Goal: Transaction & Acquisition: Purchase product/service

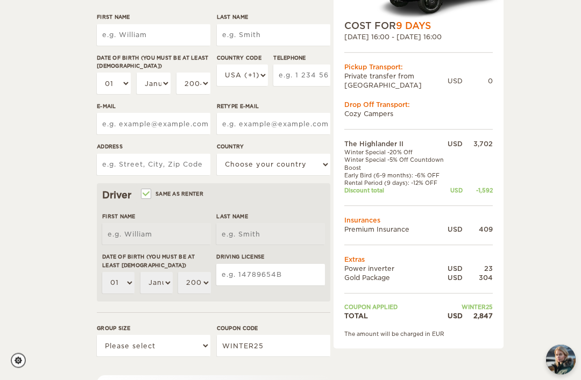
scroll to position [171, 0]
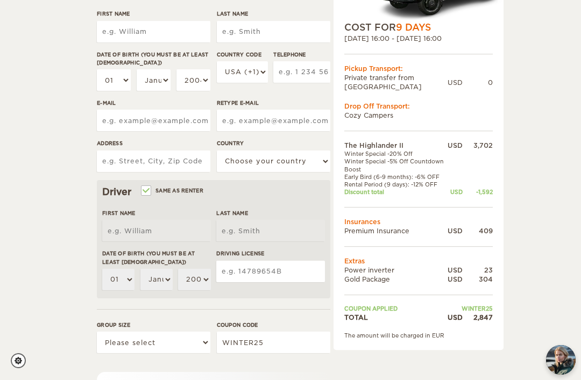
click at [167, 33] on input "First Name" at bounding box center [153, 32] width 113 height 22
type input "[PERSON_NAME]"
type input "ANG CHUN"
click at [108, 81] on select "01 02 03 04 05 06 07 08 09 10 11 12 13 14 15 16 17 18 19 20 21 22 23 24 25 26 2…" at bounding box center [114, 80] width 34 height 22
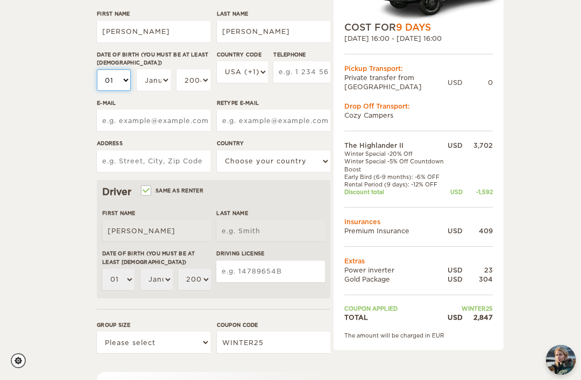
type input "ANG CHUN"
select select "19"
click at [160, 79] on select "January February March April May June July August September October November De…" at bounding box center [154, 80] width 34 height 22
select select "12"
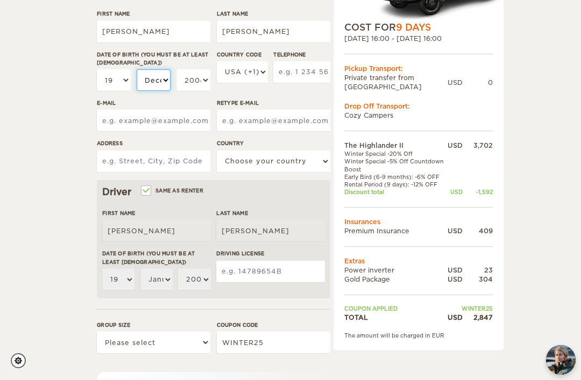
select select "12"
click at [191, 79] on select "2004 2003 2002 2001 2000 1999 1998 1997 1996 1995 1994 1993 1992 1991 1990 1989…" at bounding box center [193, 80] width 34 height 22
select select "1983"
click at [247, 83] on select "USA (+1) UK (+44) Germany (+49) Algeria (+213) Andorra (+376) Angola (+244) Ang…" at bounding box center [242, 72] width 51 height 22
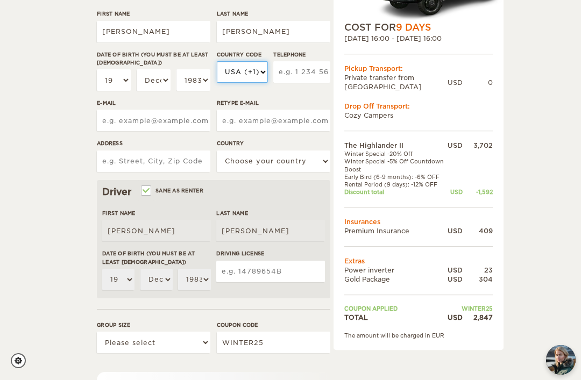
select select "886"
click at [296, 70] on input "Telephone" at bounding box center [301, 72] width 57 height 22
type input "973928722"
click at [148, 117] on input "E-mail" at bounding box center [153, 121] width 113 height 22
type input "S"
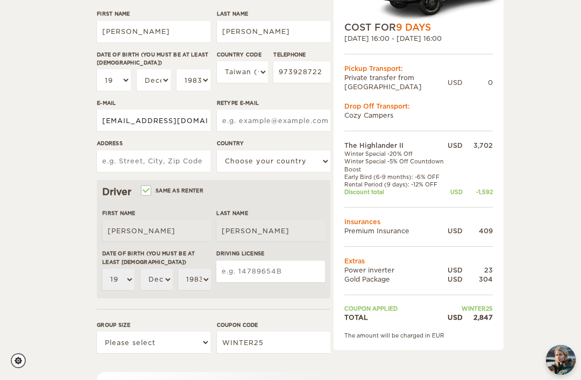
type input "sy.mariabeverly@gmail.com"
click at [158, 163] on input "Address" at bounding box center [153, 162] width 113 height 22
type input "1"
type input "No 169,9f-2, Zhongsan road, Luzhu District"
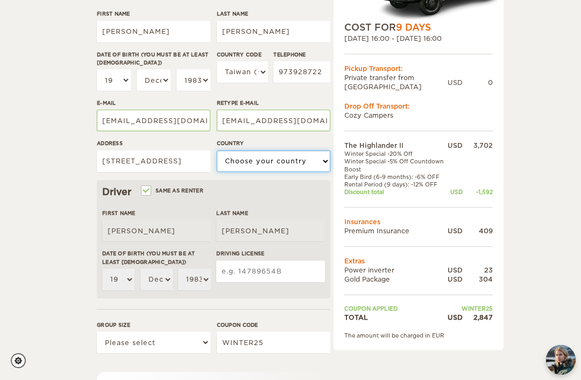
select select "204"
click at [262, 266] on input "Driving License" at bounding box center [270, 272] width 109 height 22
click at [149, 190] on input "Same as renter" at bounding box center [145, 191] width 7 height 7
checkbox input "false"
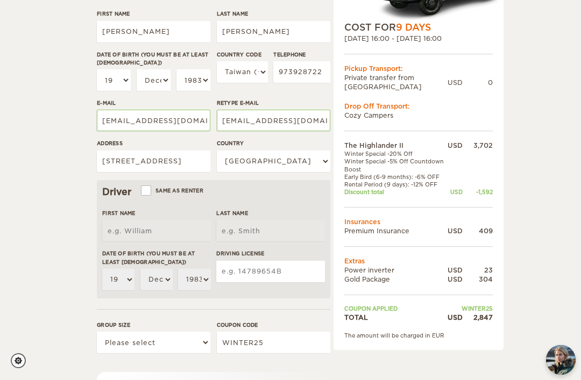
select select
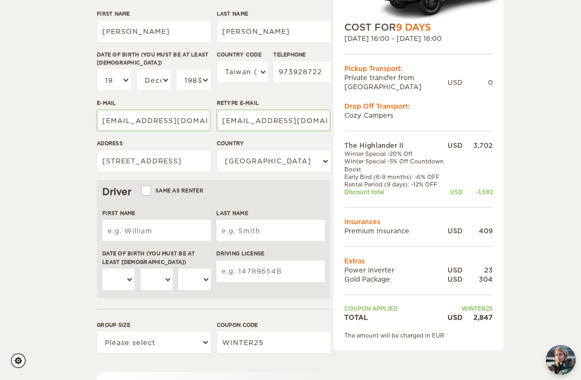
click at [173, 232] on input "First Name" at bounding box center [156, 231] width 109 height 22
type input "Dodge Harrizon John F."
type input "q"
type input "Ang Chun"
click at [124, 288] on select "01 02 03 04 05 06 07 08 09 10 11 12 13 14 15 16 17 18 19 20 21 22 23 24 25 26 2…" at bounding box center [118, 280] width 32 height 22
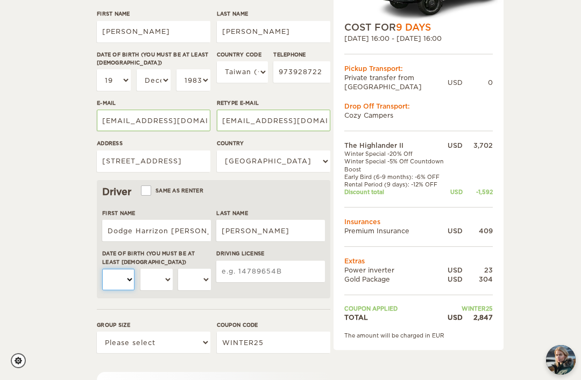
select select "28"
click at [160, 285] on select "January February March April May June July August September October November De…" at bounding box center [156, 280] width 32 height 22
select select "09"
click at [196, 278] on select "2004 2003 2002 2001 2000 1999 1998 1997 1996 1995 1994 1993 1992 1991 1990 1989…" at bounding box center [194, 280] width 32 height 22
select select "1982"
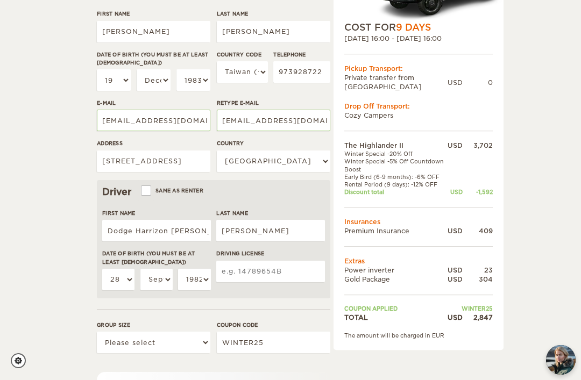
click at [267, 262] on input "Driving License" at bounding box center [270, 272] width 109 height 22
click at [152, 342] on select "Please select 1 2" at bounding box center [153, 343] width 113 height 22
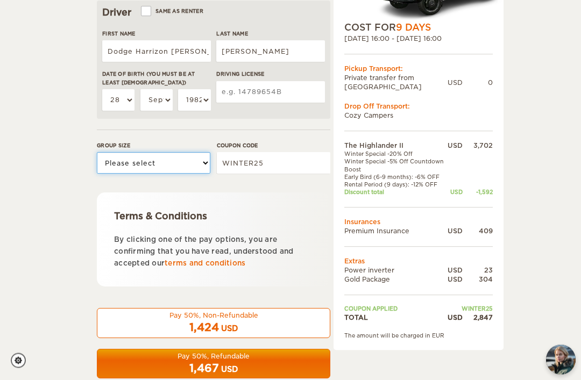
scroll to position [350, 0]
click at [273, 81] on input "Driving License" at bounding box center [270, 92] width 109 height 22
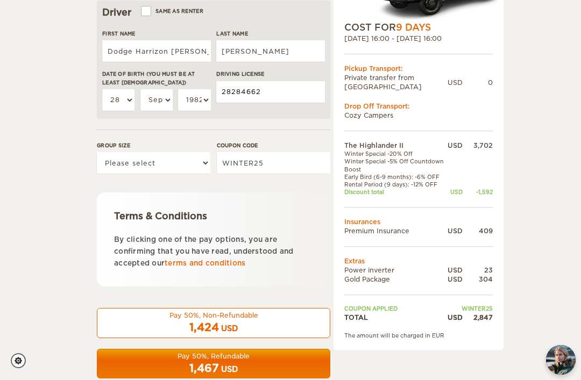
type input "28284662"
click at [154, 157] on select "Please select 1 2" at bounding box center [153, 163] width 113 height 22
select select "1"
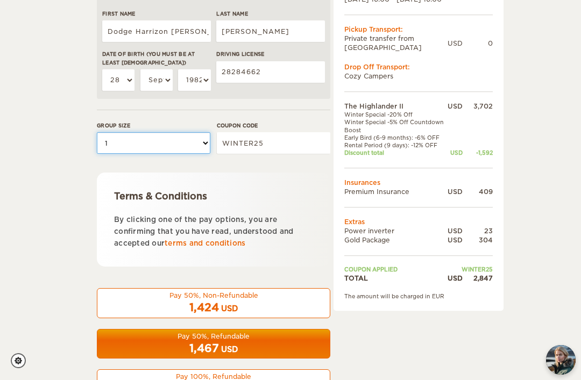
scroll to position [380, 0]
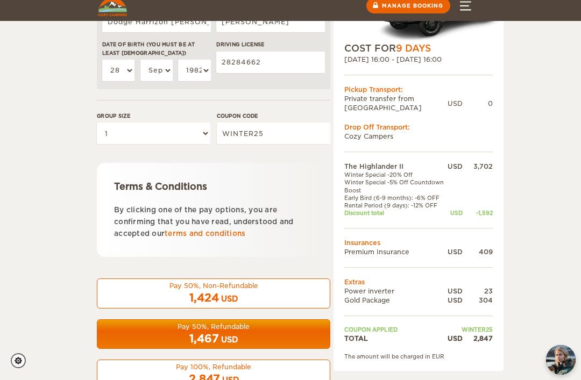
click at [264, 335] on div "1,467 USD" at bounding box center [213, 339] width 219 height 16
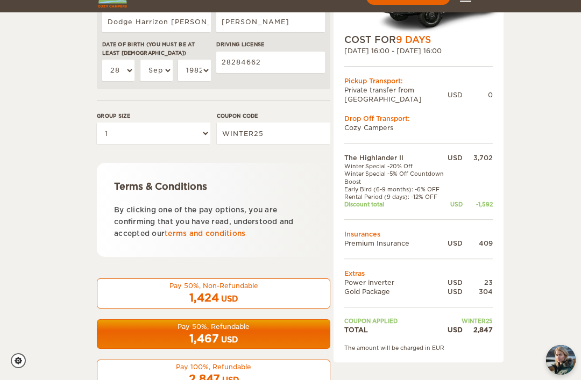
click at [286, 331] on div "1,467 USD" at bounding box center [213, 339] width 219 height 16
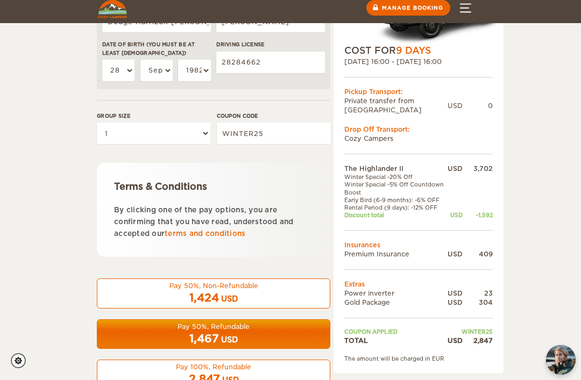
click at [226, 335] on div "USD" at bounding box center [229, 340] width 17 height 11
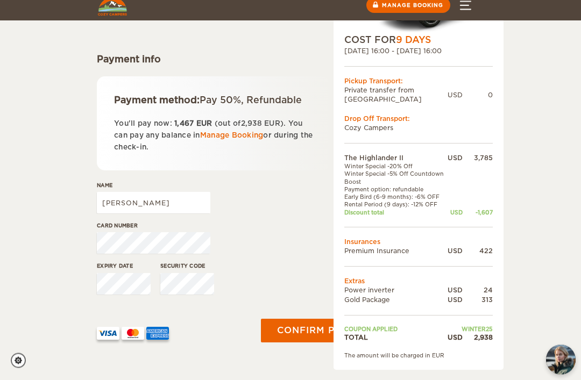
scroll to position [104, 0]
click at [134, 214] on input "[PERSON_NAME]" at bounding box center [153, 203] width 113 height 22
click at [100, 206] on input "[PERSON_NAME]" at bounding box center [153, 203] width 113 height 22
type input "ANG CHUN MARIA BEVERLY"
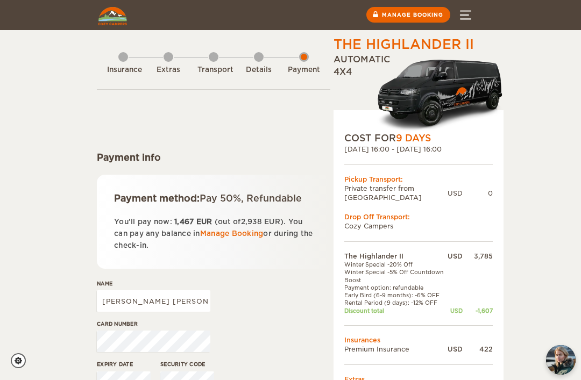
scroll to position [0, 0]
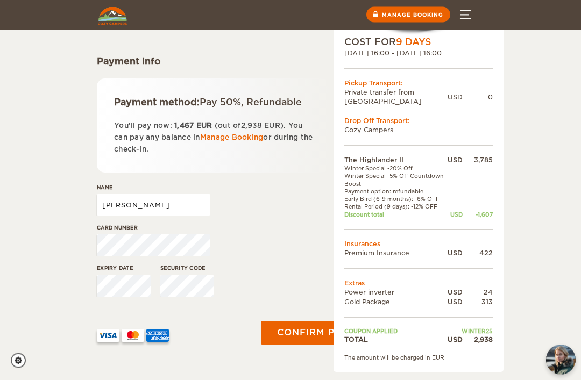
click at [104, 214] on input "MARIA BEVERLY" at bounding box center [153, 206] width 113 height 22
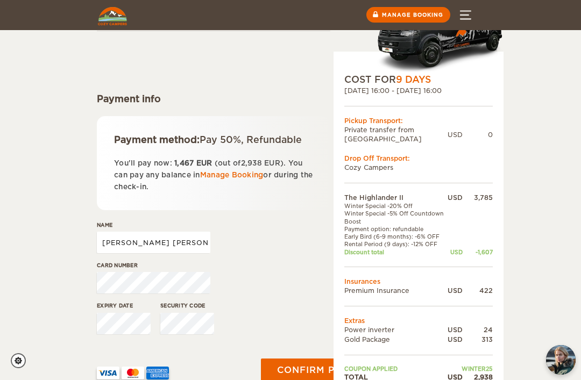
scroll to position [62, 0]
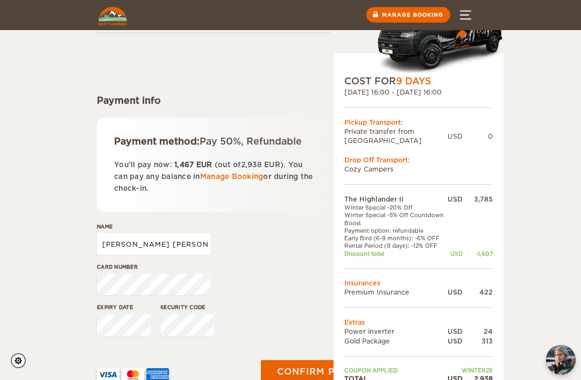
type input "[PERSON_NAME] [PERSON_NAME]"
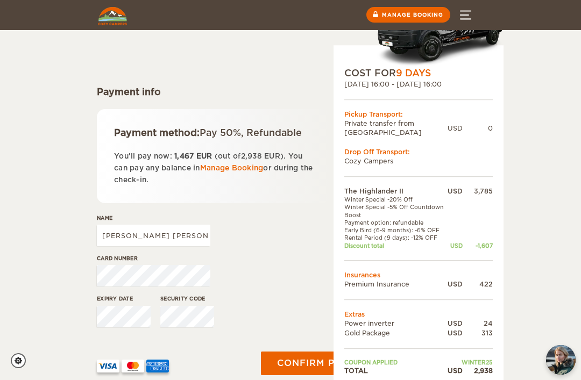
scroll to position [0, 0]
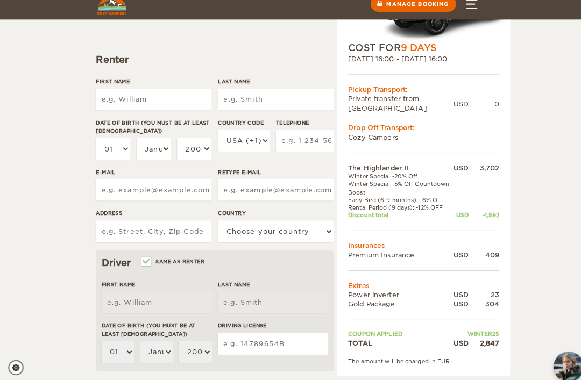
scroll to position [105, 0]
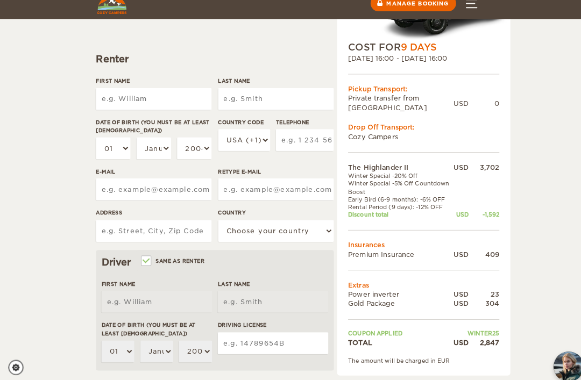
click at [113, 97] on input "First Name" at bounding box center [153, 98] width 113 height 22
type input "S"
type input "[PERSON_NAME]"
type input "ANG CHUN"
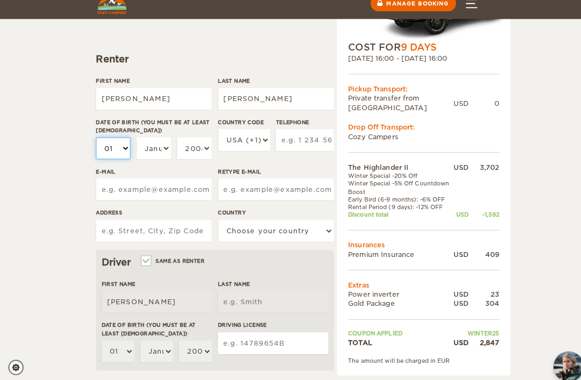
click at [110, 154] on select "01 02 03 04 05 06 07 08 09 10 11 12 13 14 15 16 17 18 19 20 21 22 23 24 25 26 2…" at bounding box center [114, 146] width 34 height 22
type input "ANG CHUN"
select select "19"
click at [159, 143] on select "January February March April May June July August September October November De…" at bounding box center [154, 146] width 34 height 22
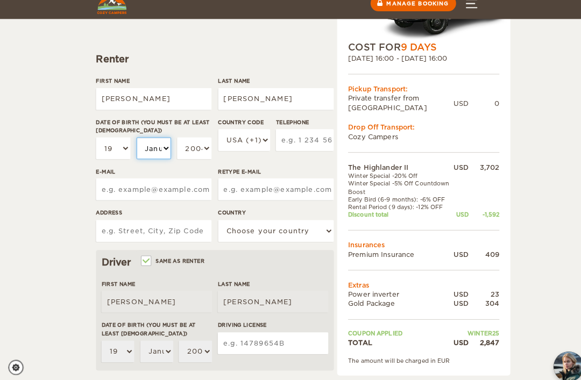
select select "12"
click at [190, 148] on select "2004 2003 2002 2001 2000 1999 1998 1997 1996 1995 1994 1993 1992 1991 1990 1989…" at bounding box center [193, 146] width 34 height 22
select select "1983"
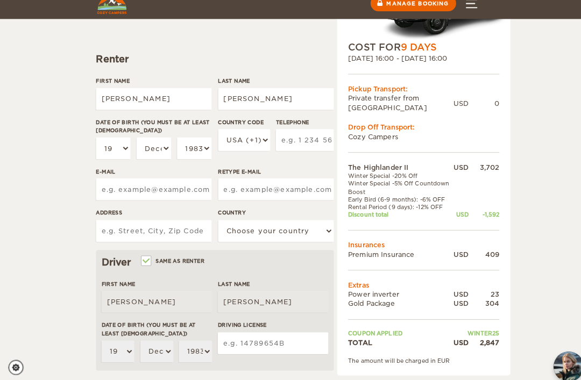
click at [246, 148] on select "USA (+1) UK (+44) Germany (+49) Algeria (+213) Andorra (+376) Angola (+244) Ang…" at bounding box center [242, 138] width 51 height 22
select select "886"
click at [301, 135] on input "Telephone" at bounding box center [301, 138] width 57 height 22
type input "973928722"
click at [143, 185] on input "E-mail" at bounding box center [153, 186] width 113 height 22
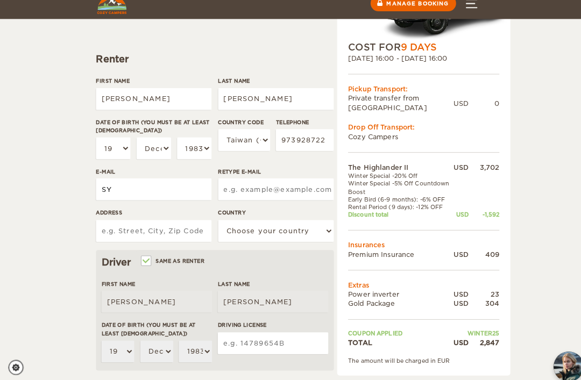
type input "S"
type input "sy.mariabeverly@gmail.com"
click at [169, 228] on input "Address" at bounding box center [153, 227] width 113 height 22
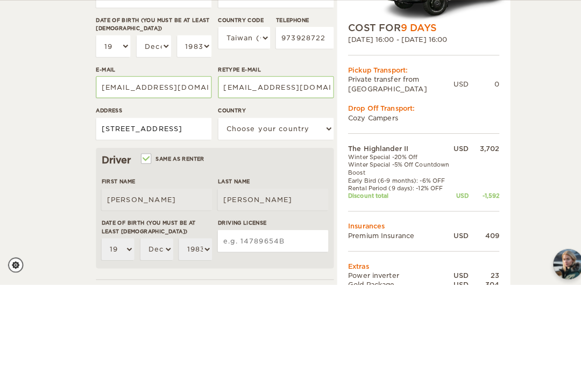
type input "No 169, 9f-2, Zhongsan road, Luzhu District"
click at [271, 216] on select "Choose your country United States United Kingdom Germany Afghanistan Albania Al…" at bounding box center [273, 227] width 113 height 22
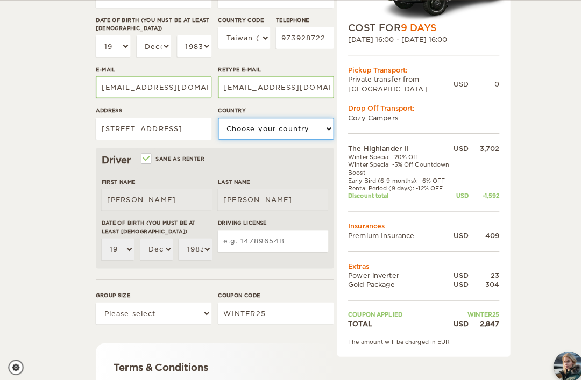
select select "204"
click at [189, 124] on input "No 169, 9f-2, Zhongsan road, Luzhu District" at bounding box center [153, 127] width 113 height 22
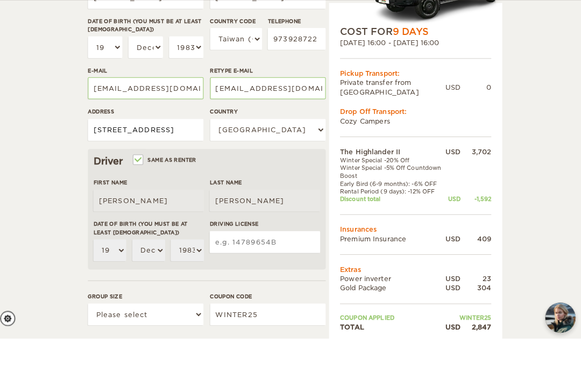
scroll to position [157, 0]
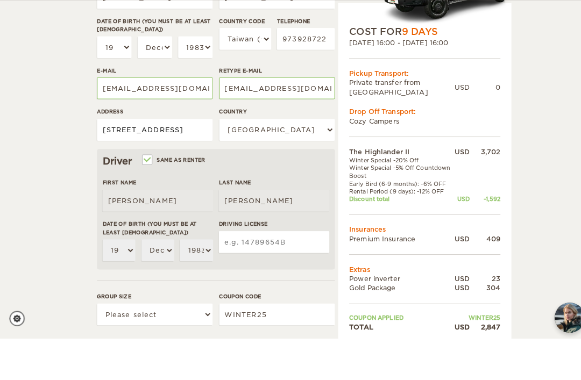
type input "No 169, 9f-2, Zhongsan road, Luzhu District, Taoyuan"
click at [149, 202] on input "Same as renter" at bounding box center [145, 205] width 7 height 7
checkbox input "false"
select select
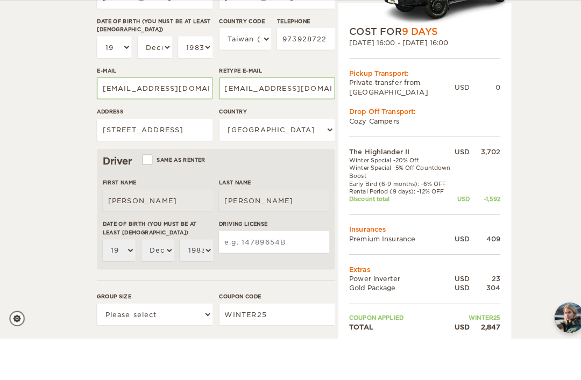
select select
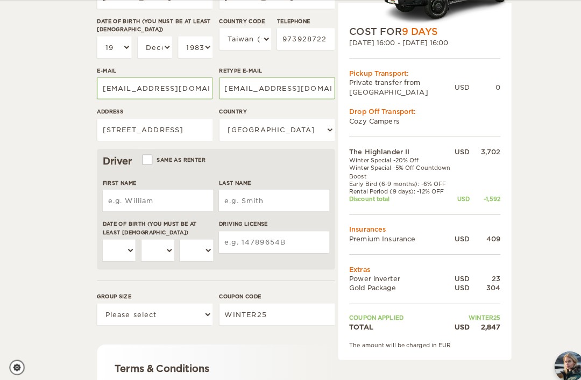
click at [161, 195] on input "First Name" at bounding box center [156, 197] width 109 height 22
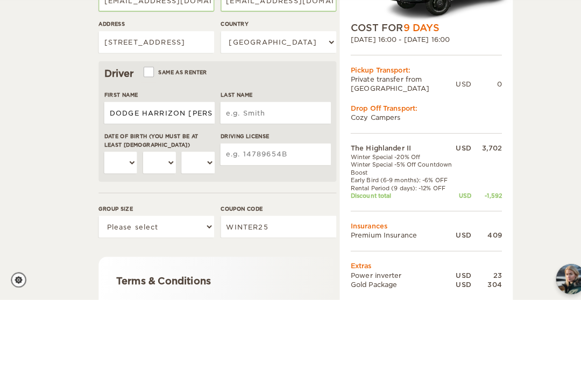
type input "DODGE HARRIZON JOHN F."
click at [275, 186] on input "Last Name" at bounding box center [270, 197] width 109 height 22
type input "ANG CHUN"
click at [122, 235] on select "01 02 03 04 05 06 07 08 09 10 11 12 13 14 15 16 17 18 19 20 21 22 23 24 25 26 2…" at bounding box center [118, 246] width 32 height 22
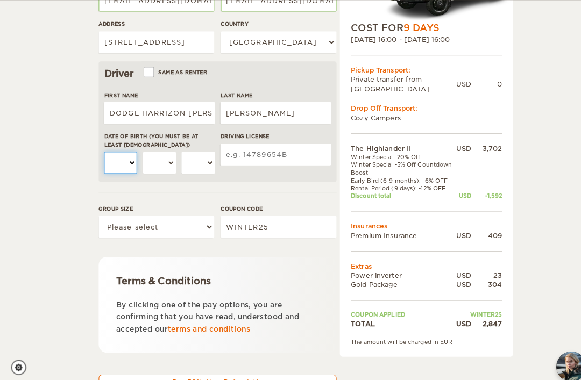
select select "28"
click at [161, 160] on select "January February March April May June July August September October November De…" at bounding box center [156, 160] width 32 height 22
select select "09"
click at [194, 156] on select "2004 2003 2002 2001 2000 1999 1998 1997 1996 1995 1994 1993 1992 1991 1990 1989…" at bounding box center [194, 160] width 32 height 22
select select "1982"
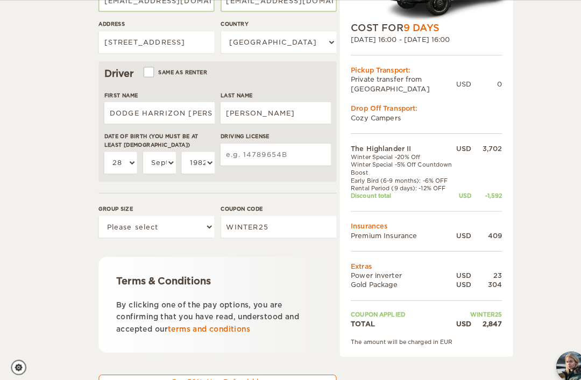
click at [274, 151] on input "Driving License" at bounding box center [270, 152] width 109 height 22
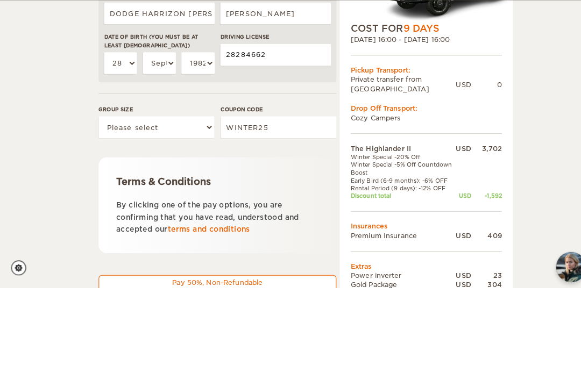
type input "28284662"
click at [178, 212] on select "Please select 1 2" at bounding box center [153, 223] width 113 height 22
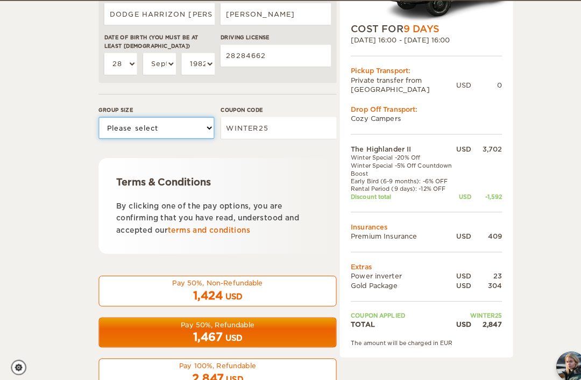
select select "1"
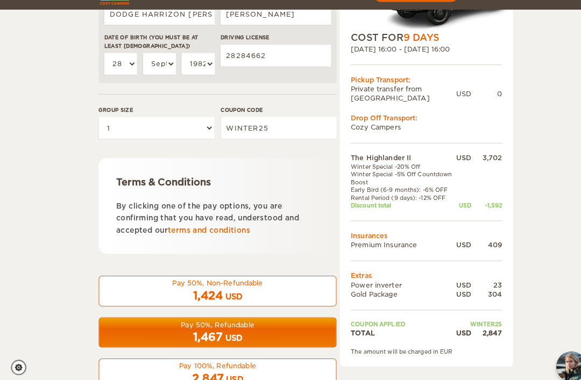
click at [218, 327] on span "1,467" at bounding box center [204, 331] width 30 height 13
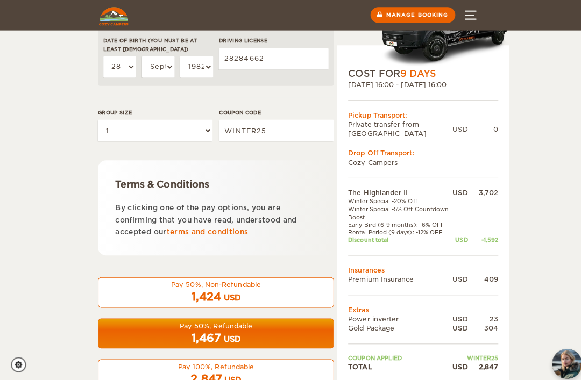
scroll to position [384, 0]
click at [244, 376] on div "2,847 USD" at bounding box center [213, 375] width 219 height 16
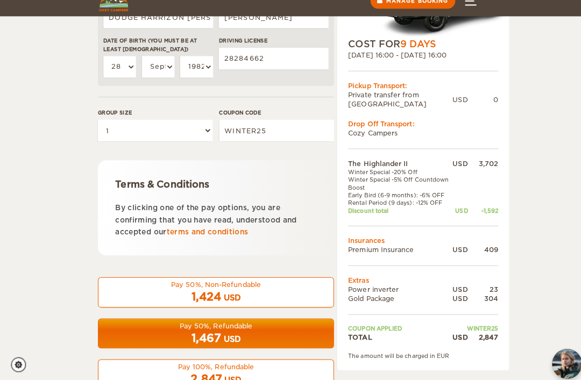
click at [263, 294] on div "1,424 USD" at bounding box center [213, 294] width 219 height 16
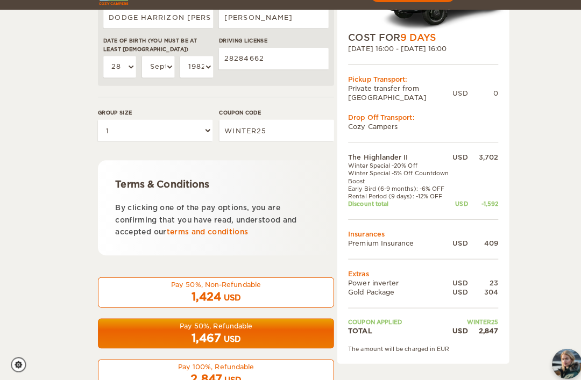
click at [275, 328] on div "1,467 USD" at bounding box center [213, 335] width 219 height 16
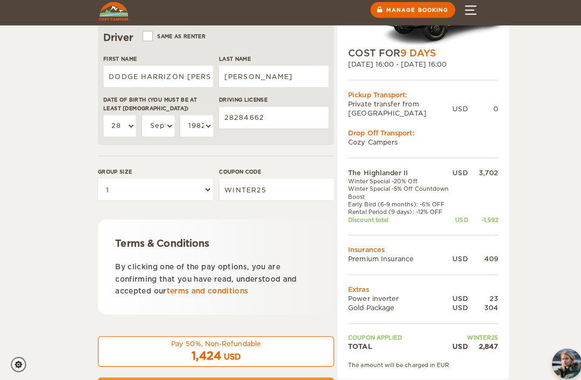
scroll to position [378, 0]
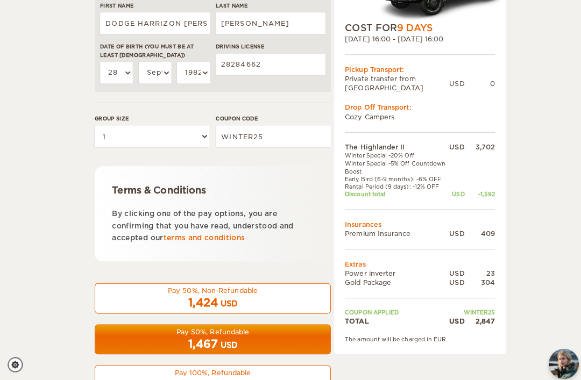
click at [296, 336] on div "1,467 USD" at bounding box center [213, 341] width 219 height 16
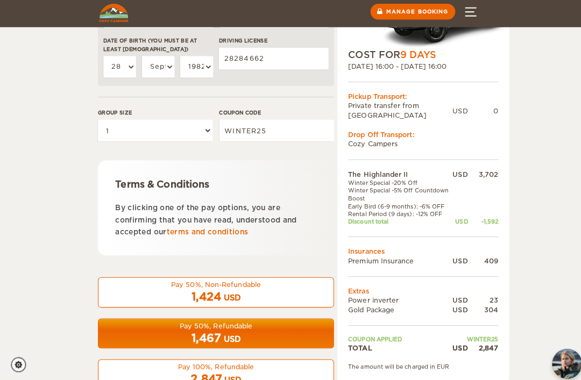
scroll to position [384, 0]
click at [267, 324] on div "Pay 50%, Refundable" at bounding box center [213, 322] width 219 height 9
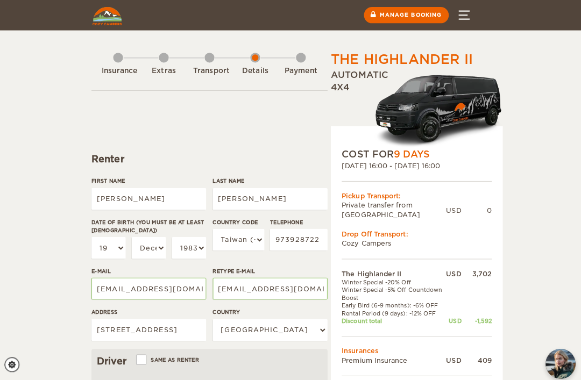
scroll to position [0, 0]
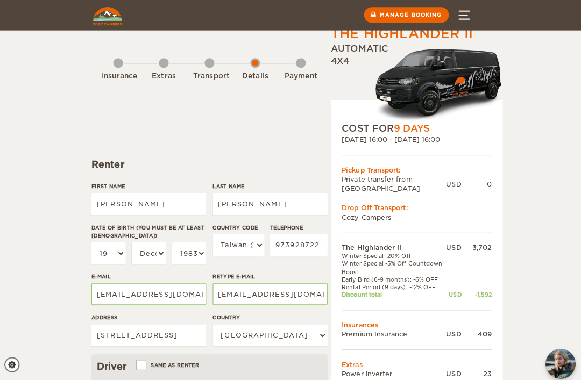
click at [459, 5] on button "Menu" at bounding box center [465, 15] width 38 height 30
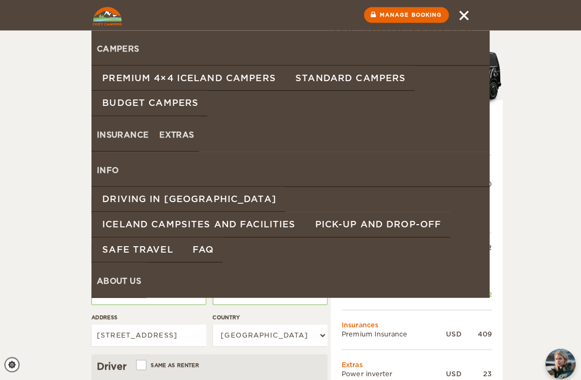
click at [462, 5] on button "Menu" at bounding box center [465, 15] width 38 height 30
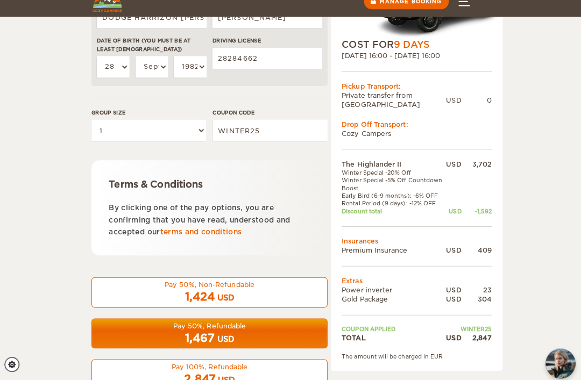
scroll to position [384, 0]
click at [269, 280] on div "Pay 50%, Non-Refundable" at bounding box center [213, 281] width 219 height 9
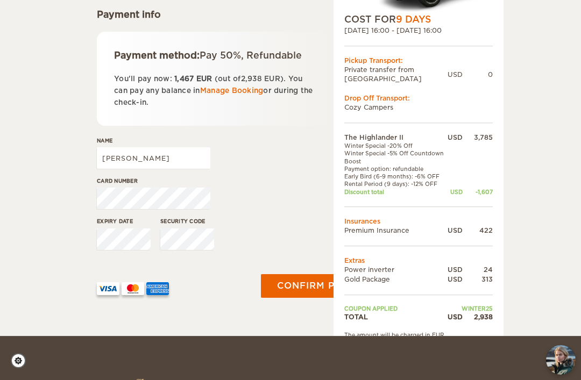
scroll to position [150, 0]
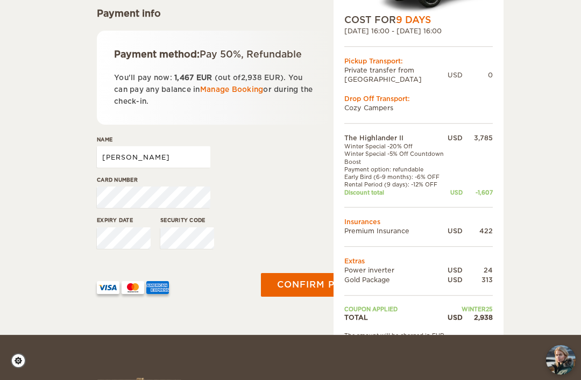
click at [106, 163] on input "[PERSON_NAME]" at bounding box center [153, 157] width 113 height 22
type input "ANG CHUN MARIA BEVERLY"
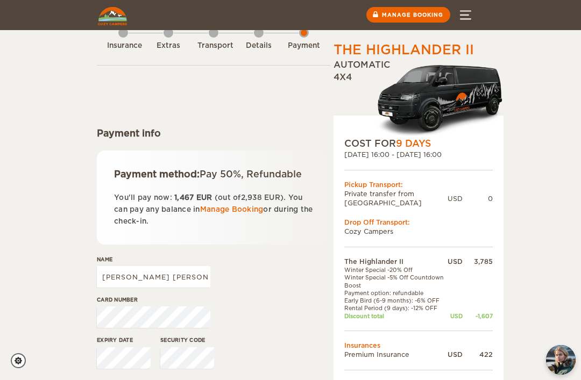
scroll to position [0, 0]
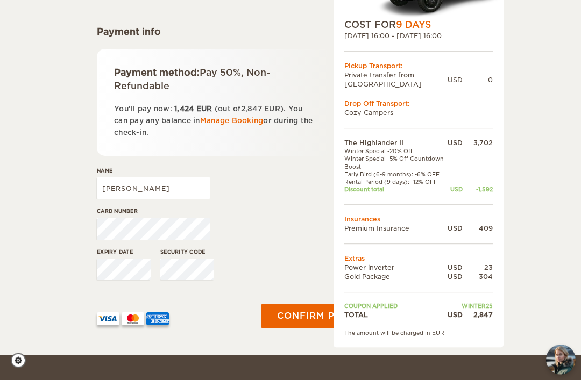
scroll to position [131, 0]
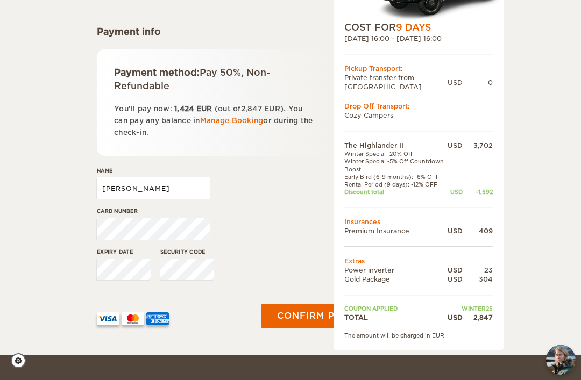
click at [106, 182] on input "[PERSON_NAME]" at bounding box center [153, 189] width 113 height 22
type input "ANG CHUN MARIA BEVERLY"
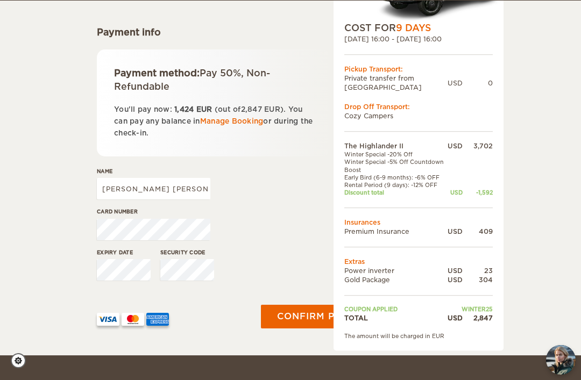
click at [308, 312] on button "Confirm payment" at bounding box center [327, 317] width 132 height 24
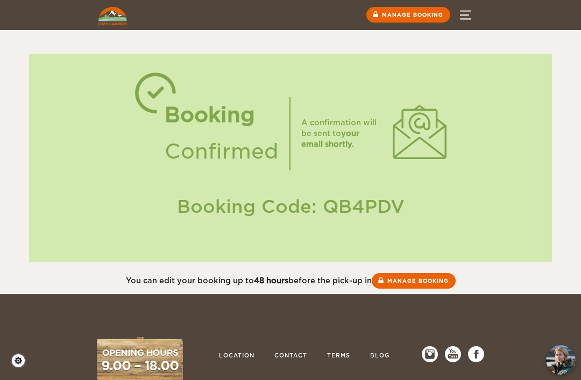
click at [436, 280] on link "Manage booking" at bounding box center [414, 281] width 84 height 16
